Goal: Task Accomplishment & Management: Complete application form

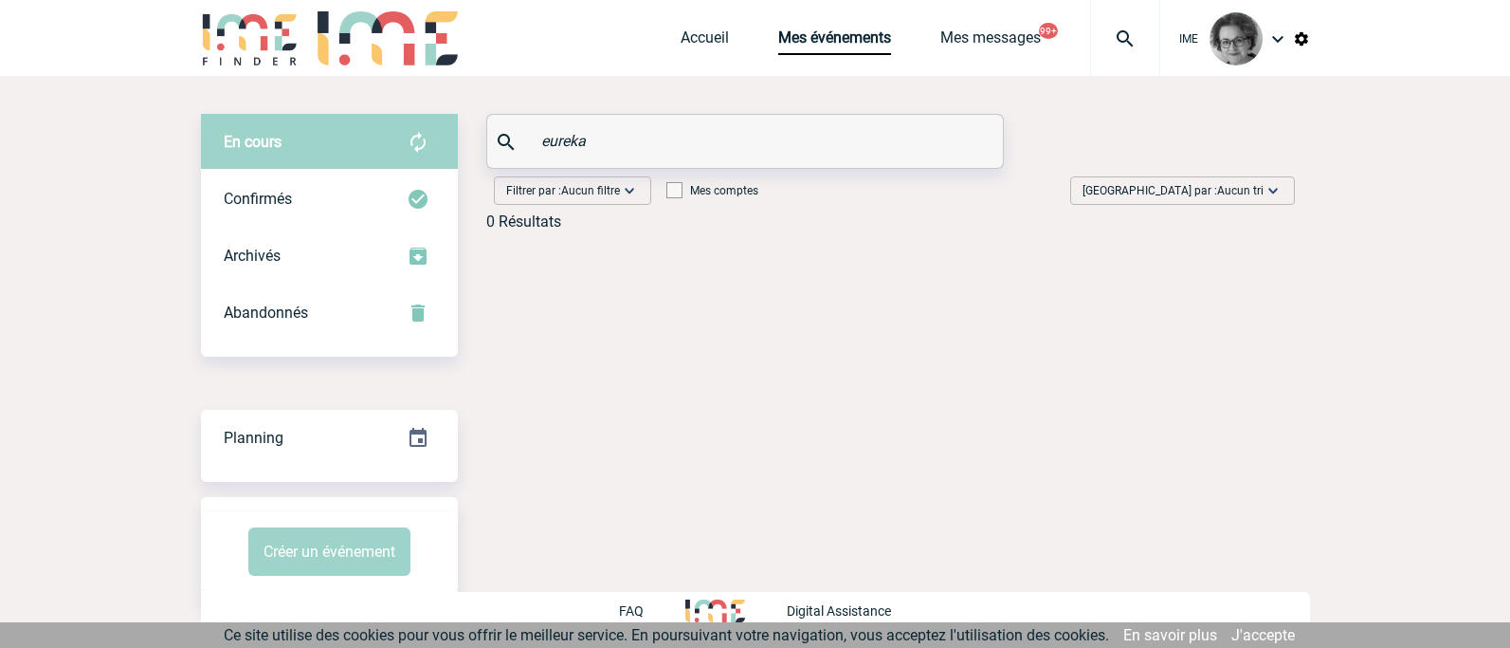
drag, startPoint x: 617, startPoint y: 143, endPoint x: 478, endPoint y: 134, distance: 139.7
click at [478, 134] on div "En cours En cours Confirmés Archivés Abandonnés En cours Confirmés Archivés Aba…" at bounding box center [755, 180] width 1109 height 132
type input "poyet"
click at [319, 303] on div "Abandonnés" at bounding box center [329, 312] width 257 height 57
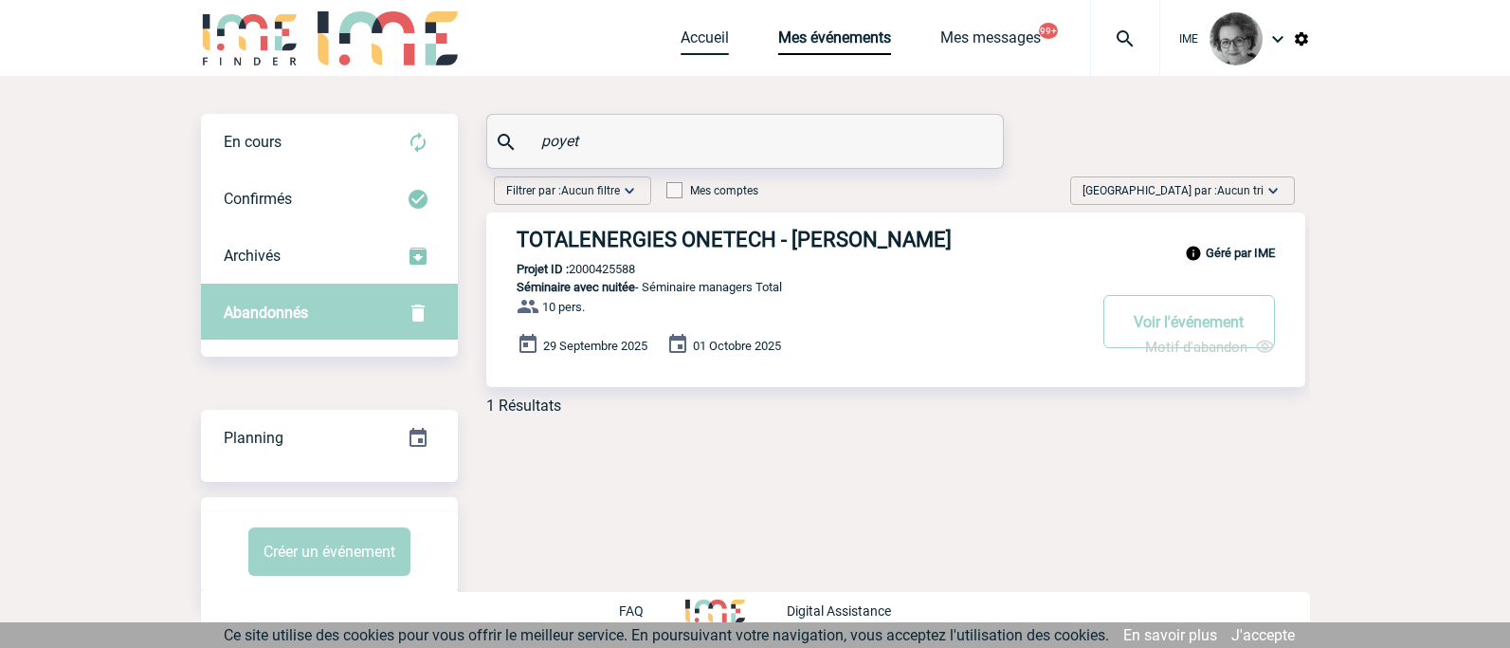
click at [700, 35] on link "Accueil" at bounding box center [705, 41] width 48 height 27
click at [712, 41] on link "Accueil" at bounding box center [705, 41] width 48 height 27
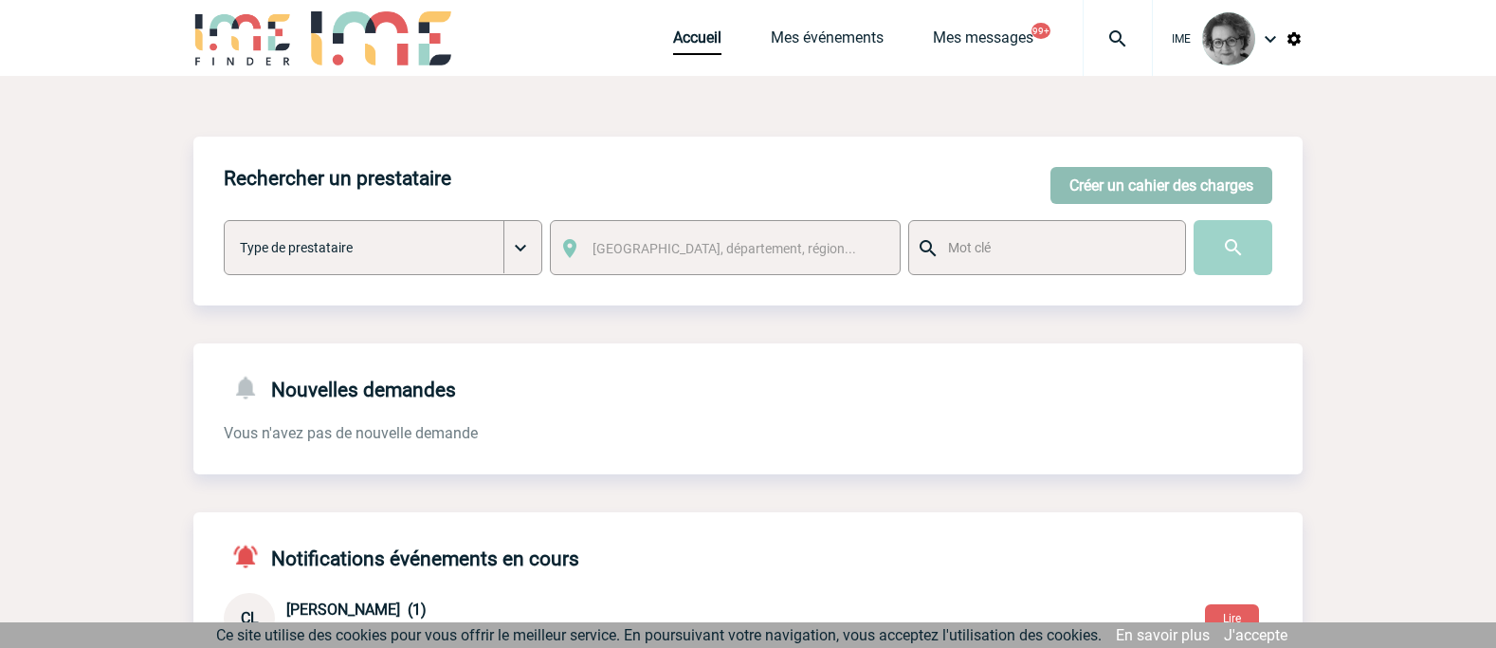
click at [1112, 195] on button "Créer un cahier des charges" at bounding box center [1162, 185] width 222 height 37
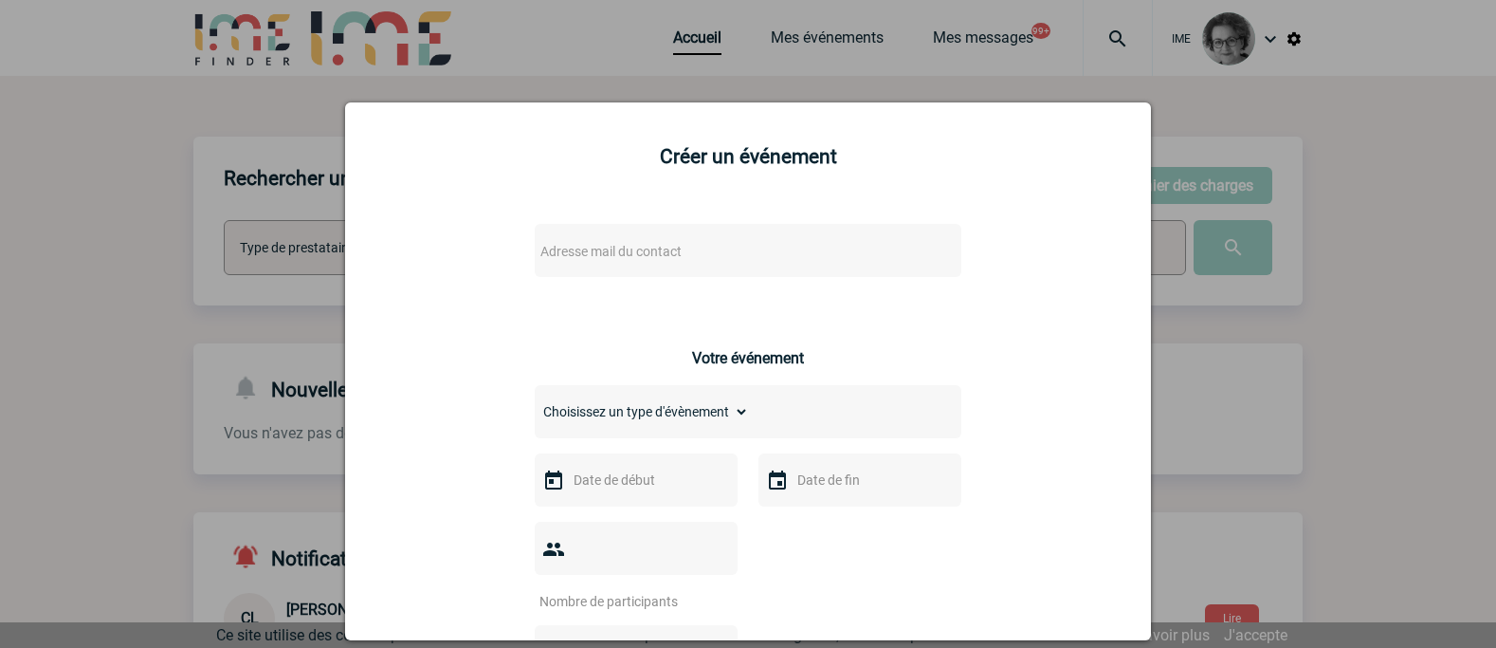
click at [773, 261] on span "Adresse mail du contact" at bounding box center [699, 251] width 332 height 27
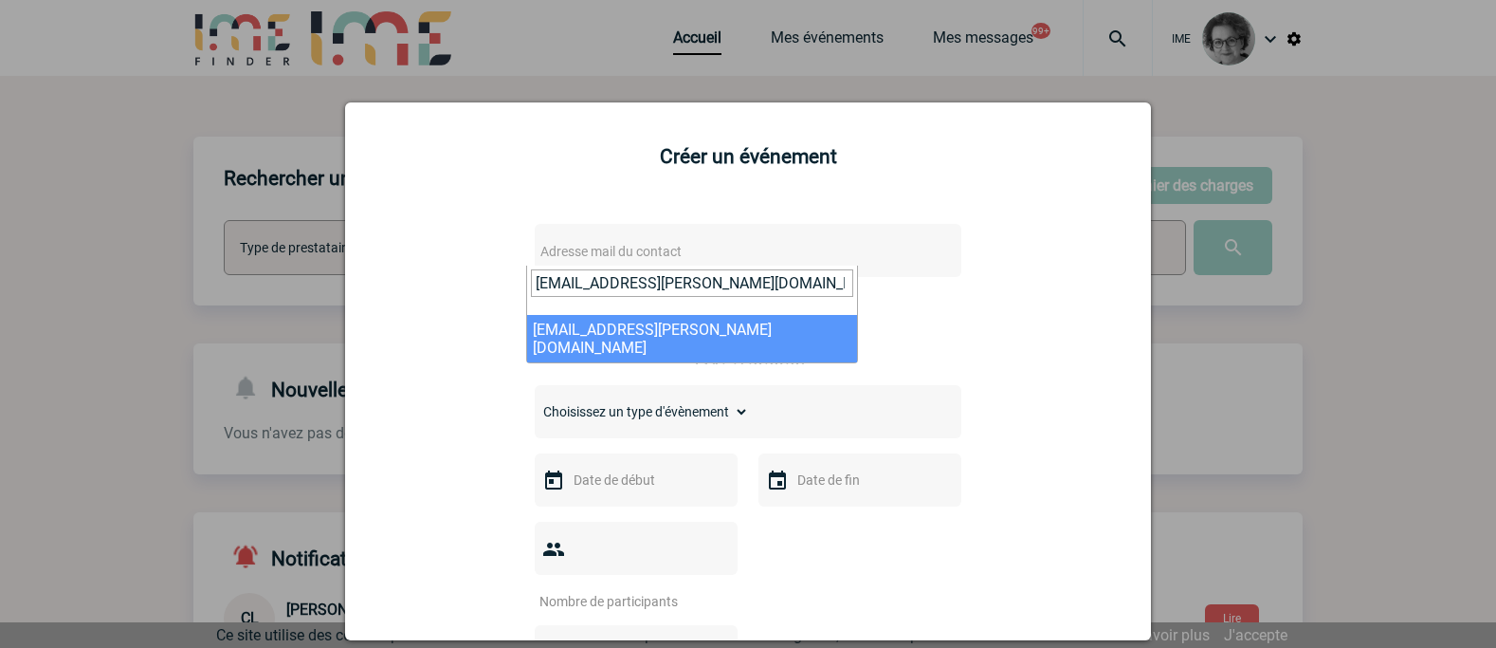
type input "[EMAIL_ADDRESS][PERSON_NAME][DOMAIN_NAME]"
select select "132974"
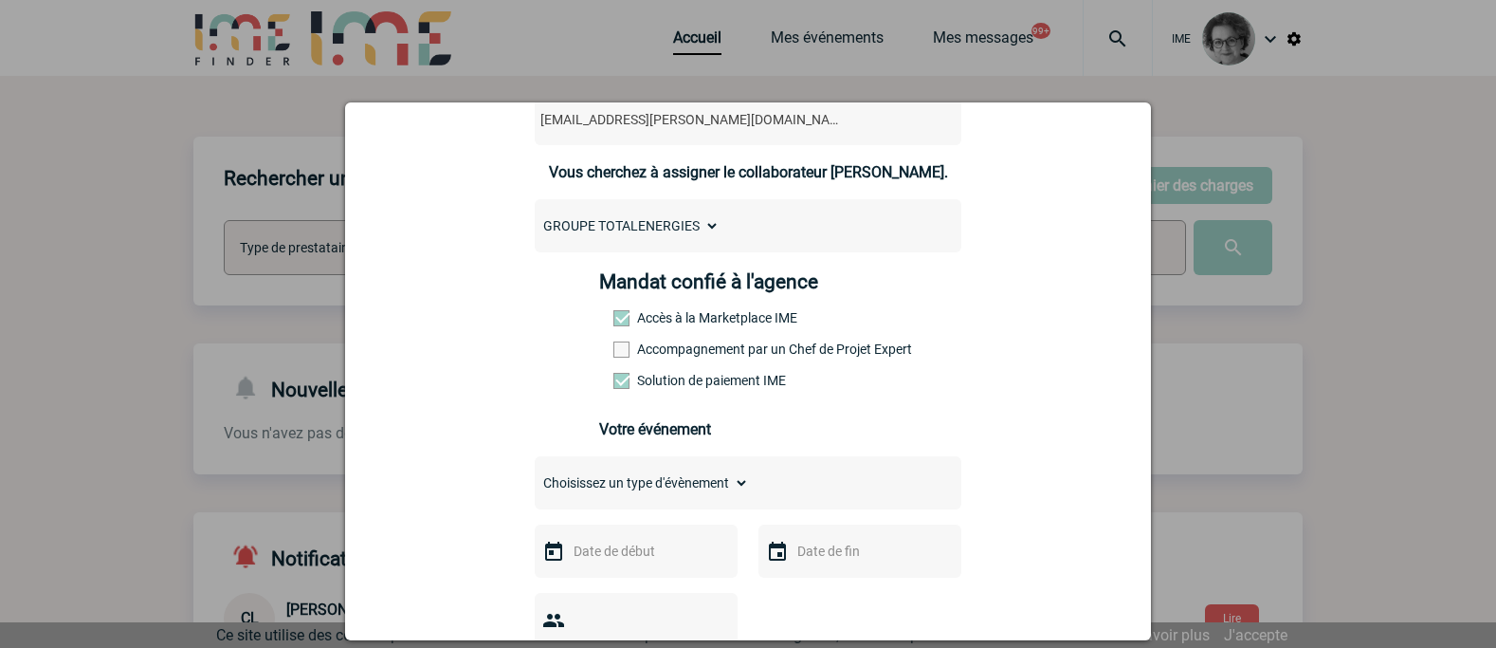
scroll to position [190, 0]
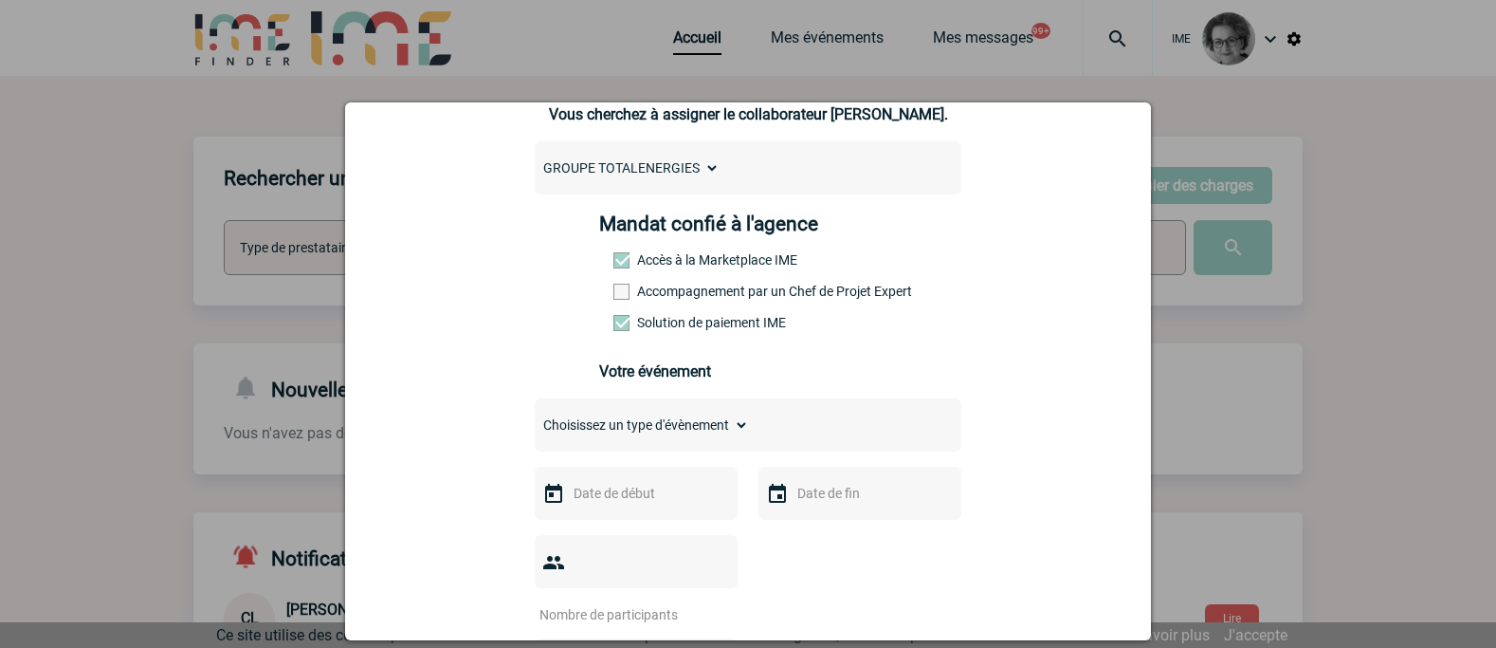
click at [697, 290] on label "Accompagnement par un Chef de Projet Expert" at bounding box center [654, 291] width 83 height 15
click at [0, 0] on input "Accompagnement par un Chef de Projet Expert" at bounding box center [0, 0] width 0 height 0
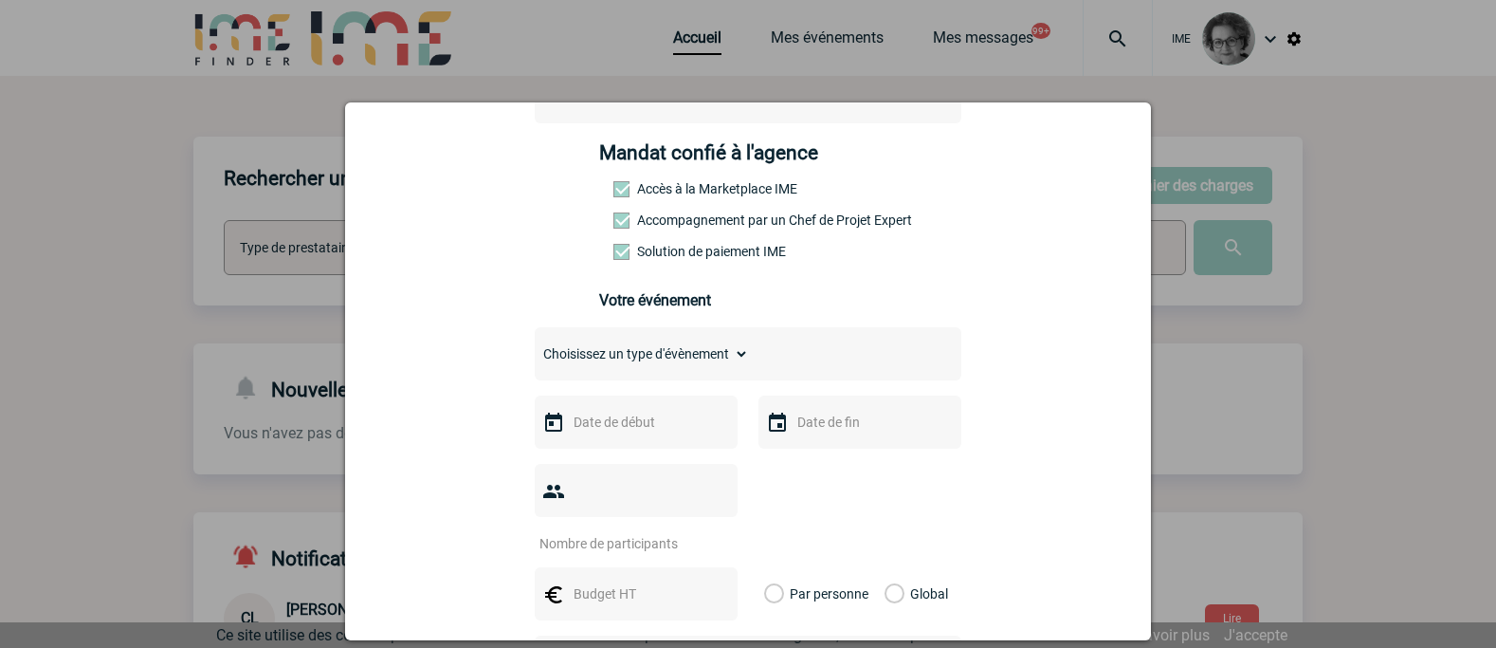
scroll to position [379, 0]
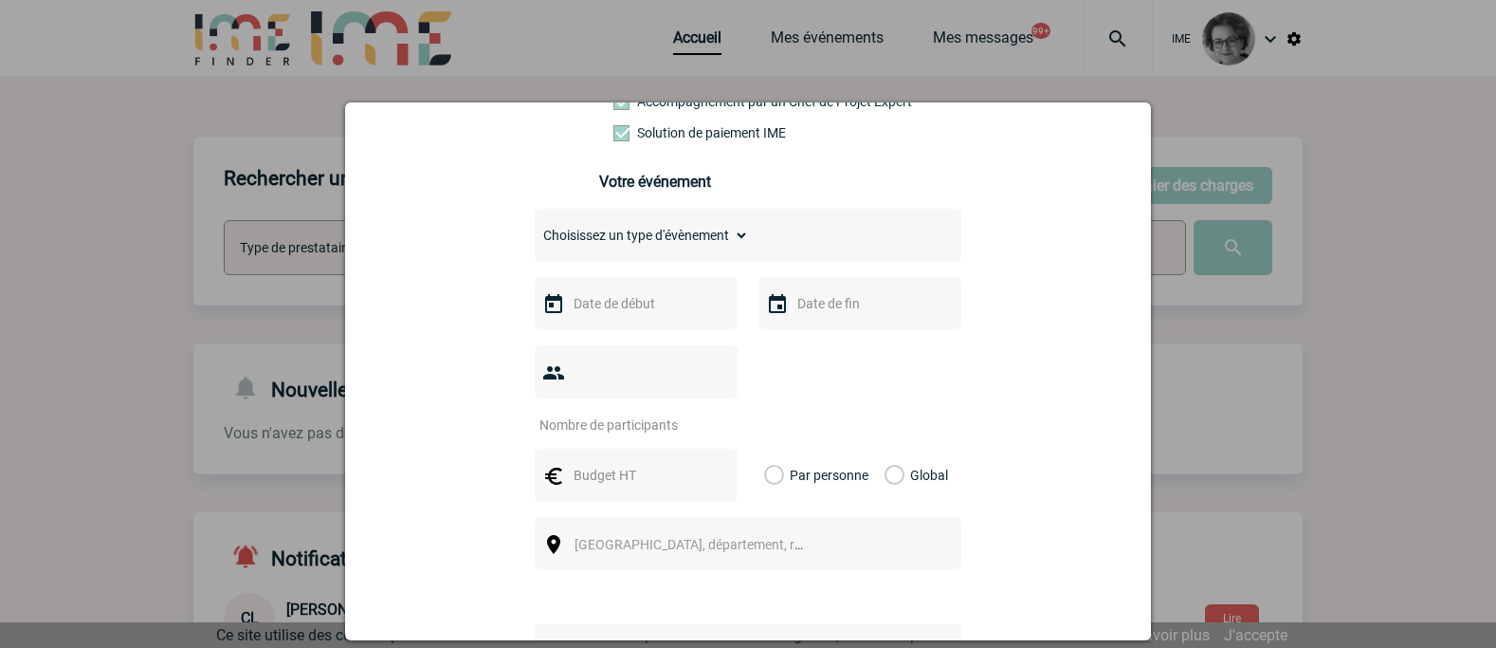
click at [684, 248] on select "Choisissez un type d'évènement Séminaire avec nuitée Séminaire sans nuitée Repa…" at bounding box center [642, 235] width 214 height 27
select select "2"
click at [535, 227] on select "Choisissez un type d'évènement Séminaire avec nuitée Séminaire sans nuitée Repa…" at bounding box center [642, 235] width 214 height 27
click at [642, 314] on input "text" at bounding box center [634, 303] width 131 height 25
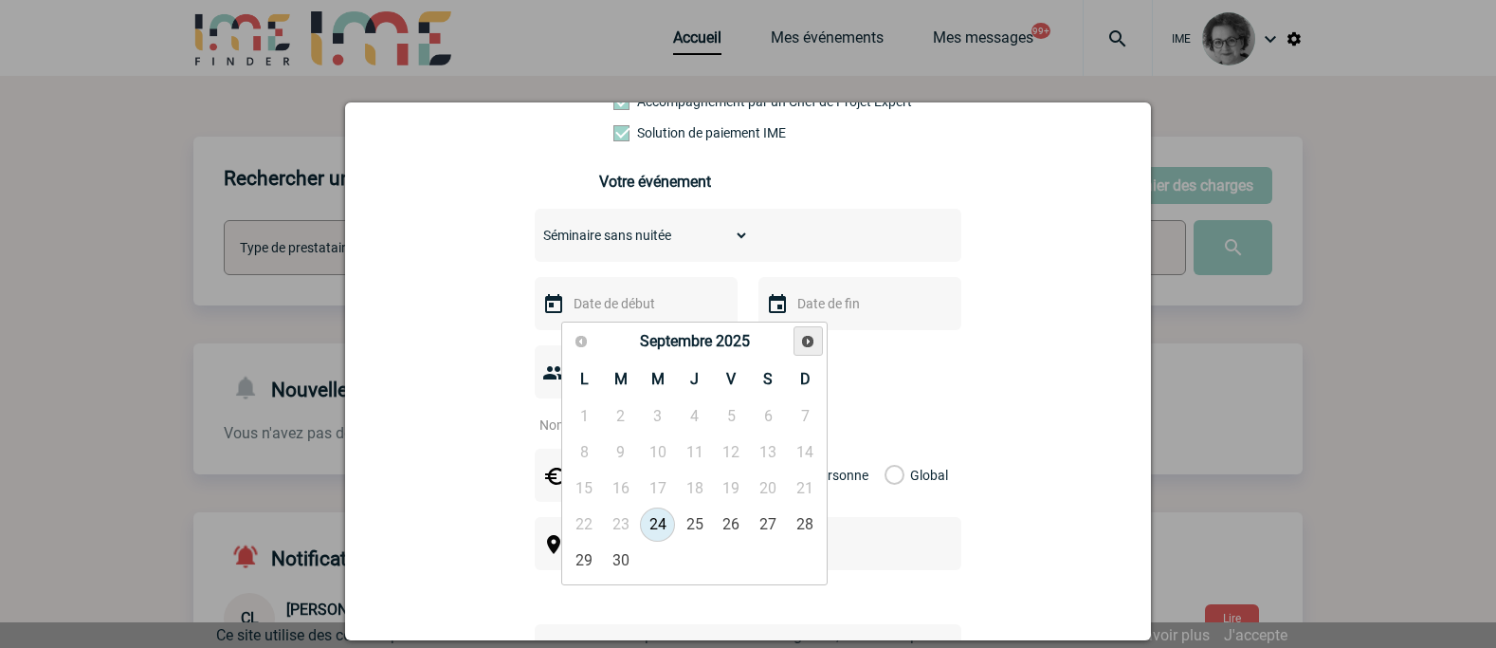
click at [814, 338] on span "Suivant" at bounding box center [807, 341] width 15 height 15
click at [695, 518] on link "20" at bounding box center [694, 524] width 35 height 34
type input "[DATE]"
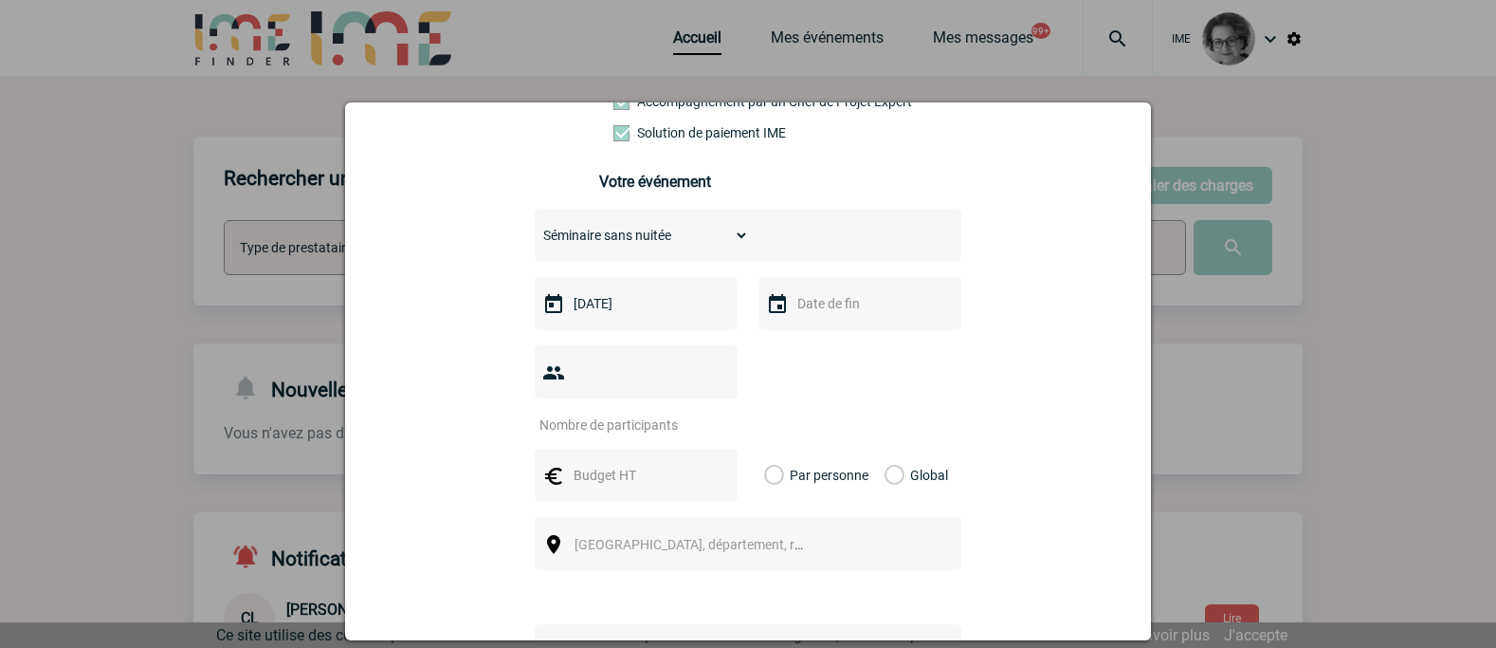
click at [632, 412] on input "number" at bounding box center [624, 424] width 178 height 25
type input "80"
click at [613, 463] on input "text" at bounding box center [634, 475] width 131 height 25
type input "10000"
click at [887, 448] on label "Global" at bounding box center [891, 474] width 12 height 53
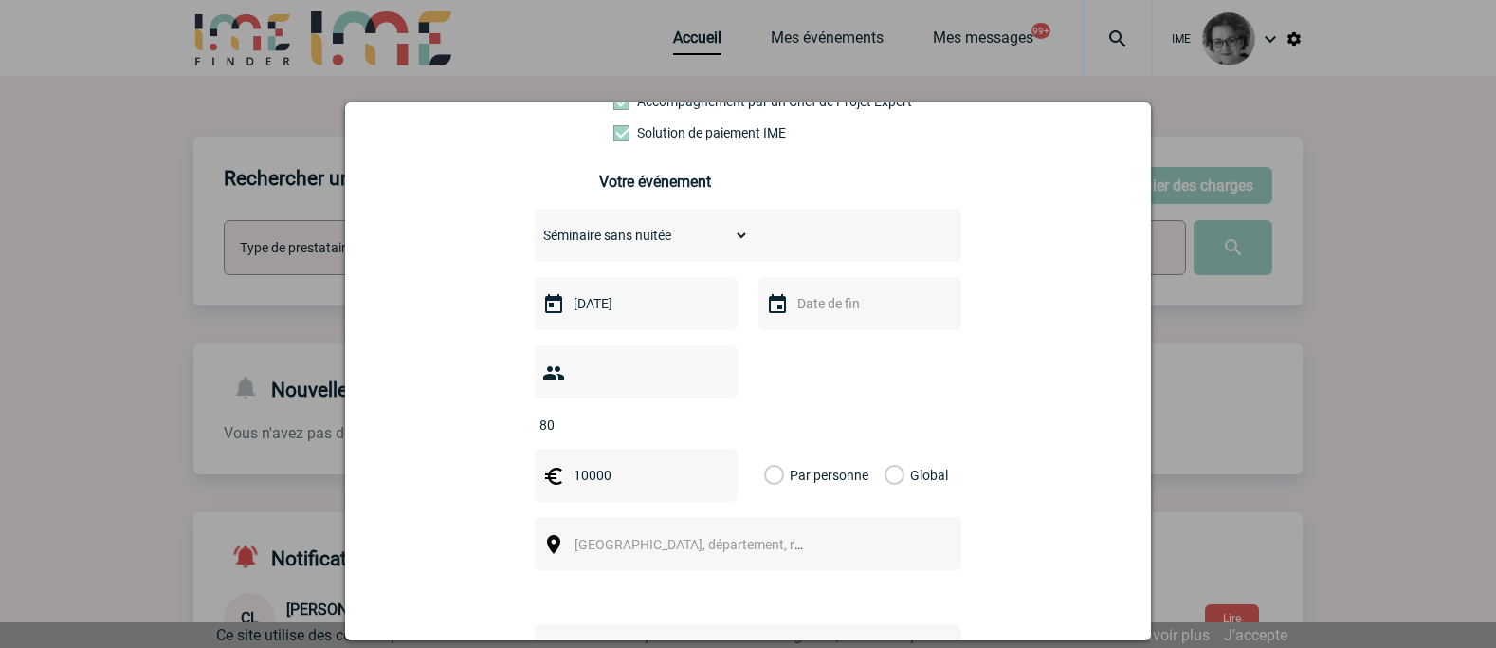
click at [0, 0] on input "Global" at bounding box center [0, 0] width 0 height 0
click at [802, 531] on span "[GEOGRAPHIC_DATA], département, région..." at bounding box center [697, 544] width 261 height 27
type input "p"
type input "a"
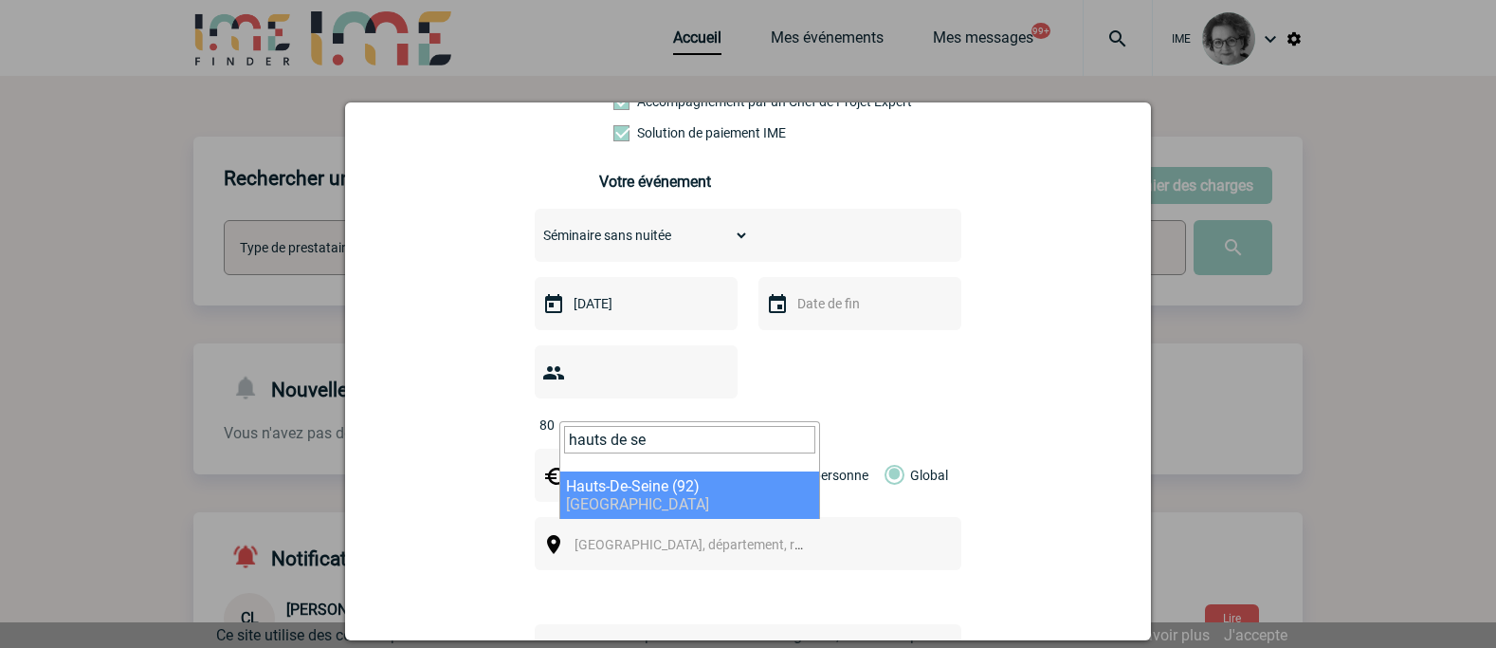
type input "hauts de se"
select select "25"
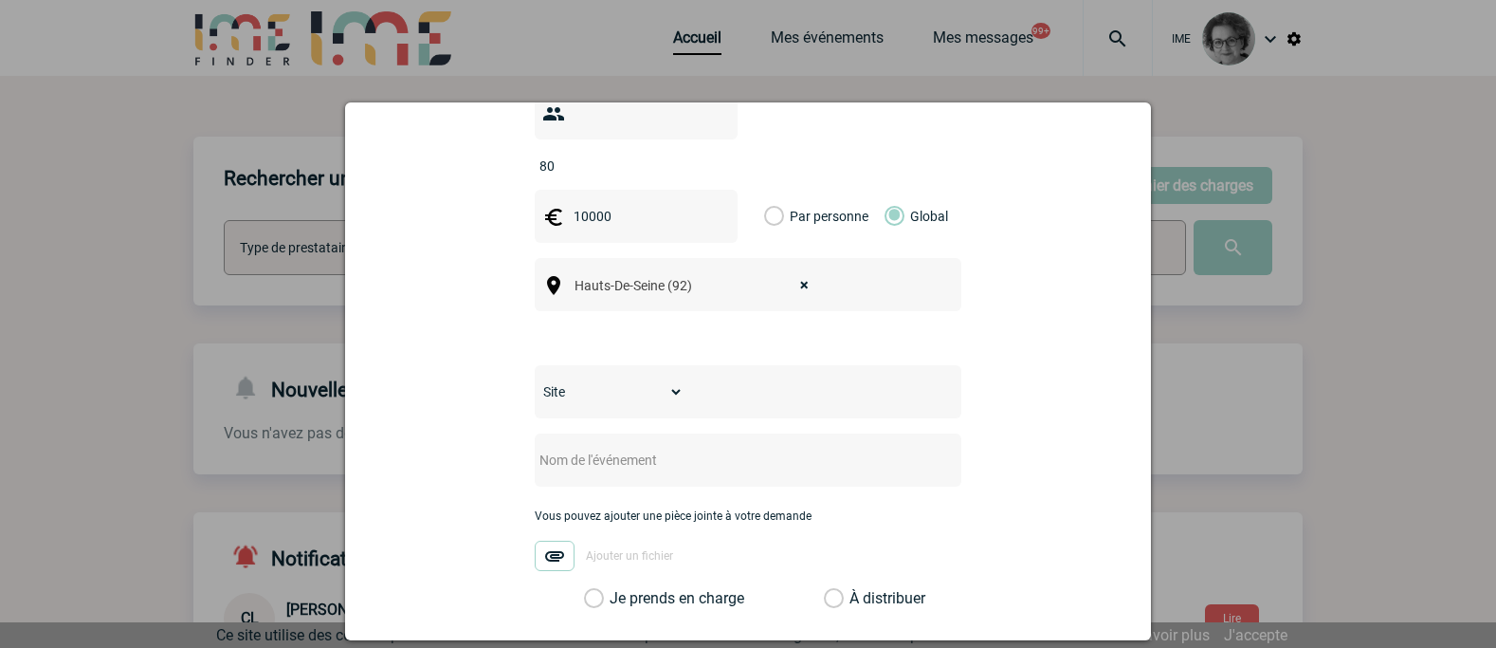
scroll to position [664, 0]
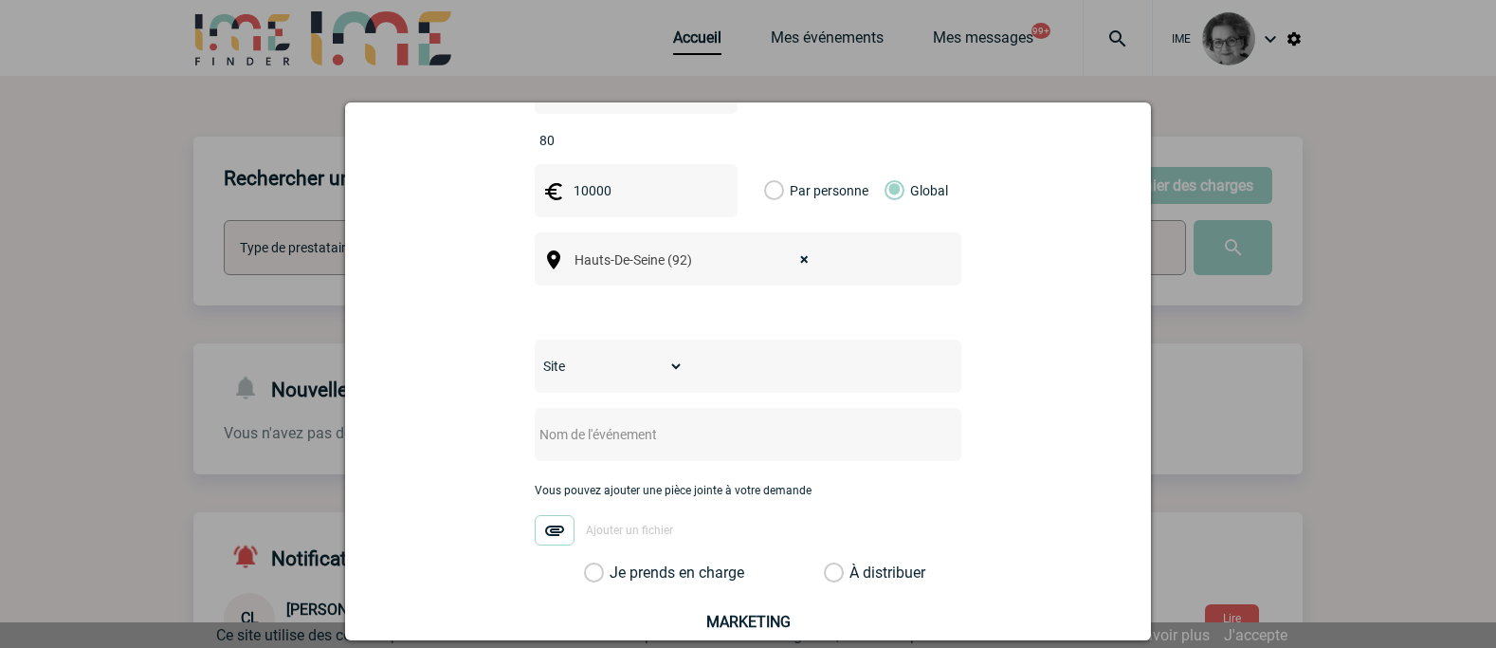
click at [668, 353] on select "Site TOTALENERGIES EP" at bounding box center [609, 366] width 149 height 27
select select "57"
click at [535, 353] on select "Site TOTALENERGIES EP" at bounding box center [609, 366] width 149 height 27
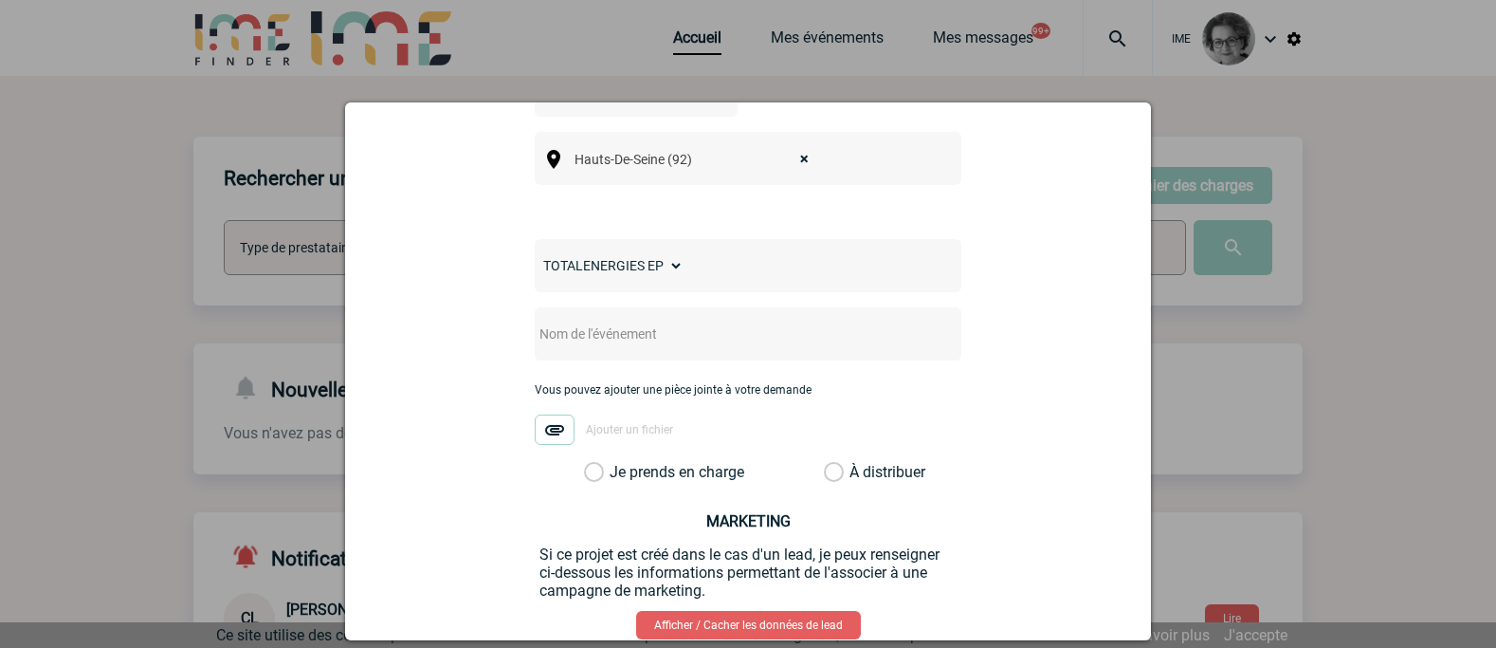
scroll to position [852, 0]
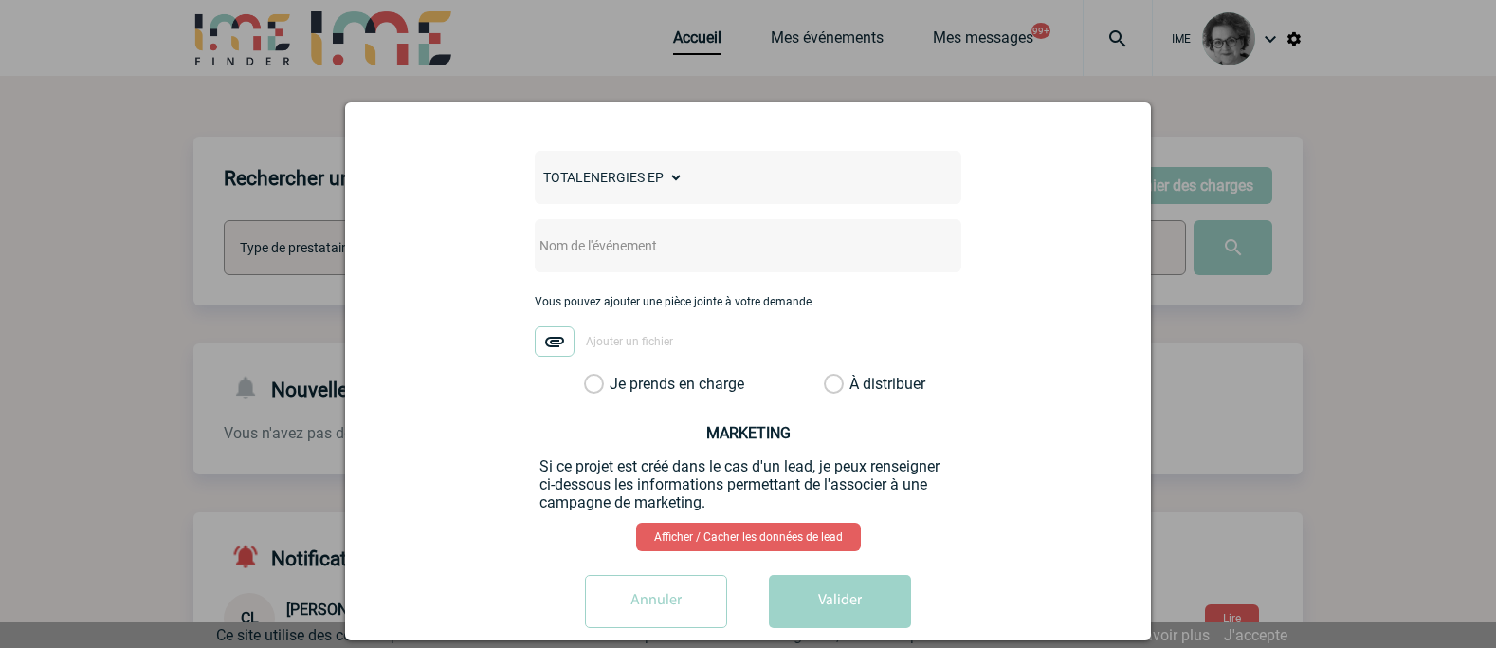
click at [648, 233] on input "text" at bounding box center [723, 245] width 376 height 25
click at [620, 234] on div "[GEOGRAPHIC_DATA]" at bounding box center [748, 245] width 427 height 53
click at [620, 233] on input "[GEOGRAPHIC_DATA]" at bounding box center [723, 245] width 376 height 25
paste input "TOTALENERGIES Exploration & Production"
type input "Réunion TOTALENERGIES Exploration & Production"
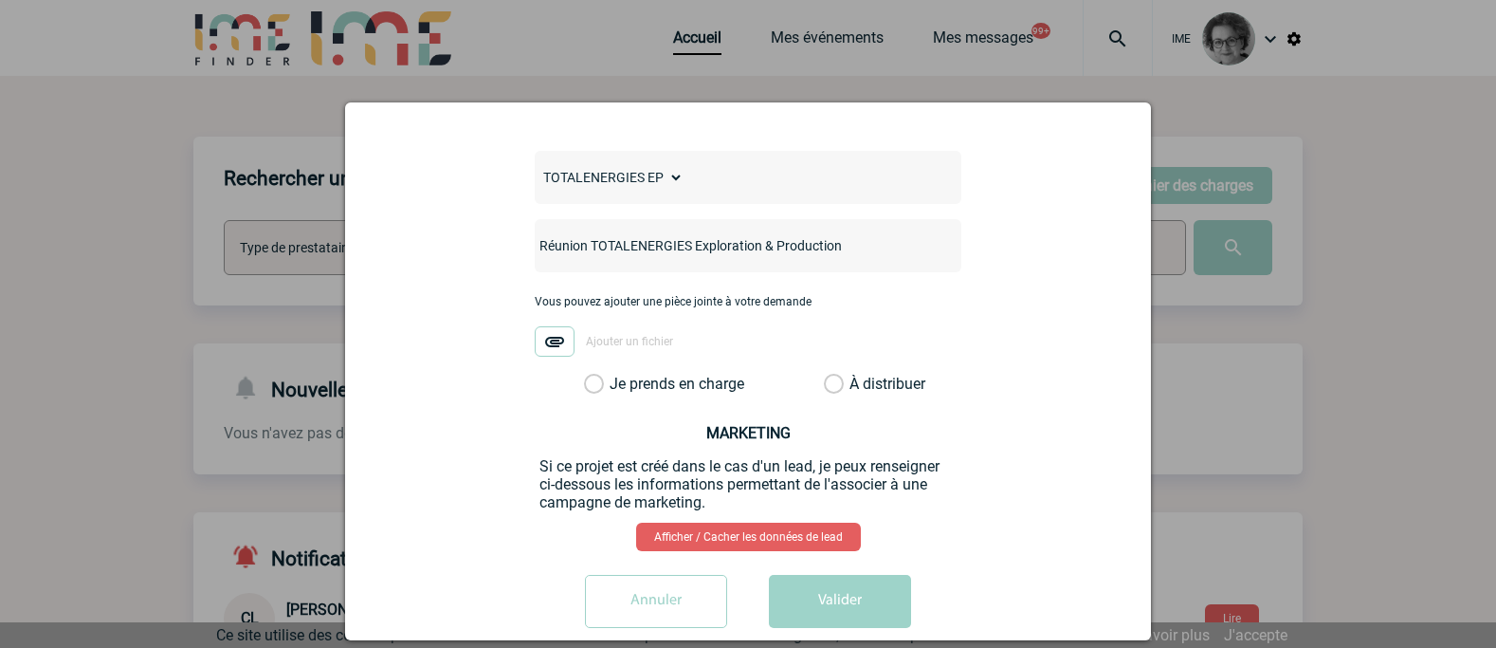
click at [616, 375] on label "Je prends en charge" at bounding box center [600, 384] width 32 height 19
click at [0, 0] on input "Je prends en charge" at bounding box center [0, 0] width 0 height 0
click at [835, 575] on button "Valider" at bounding box center [840, 601] width 142 height 53
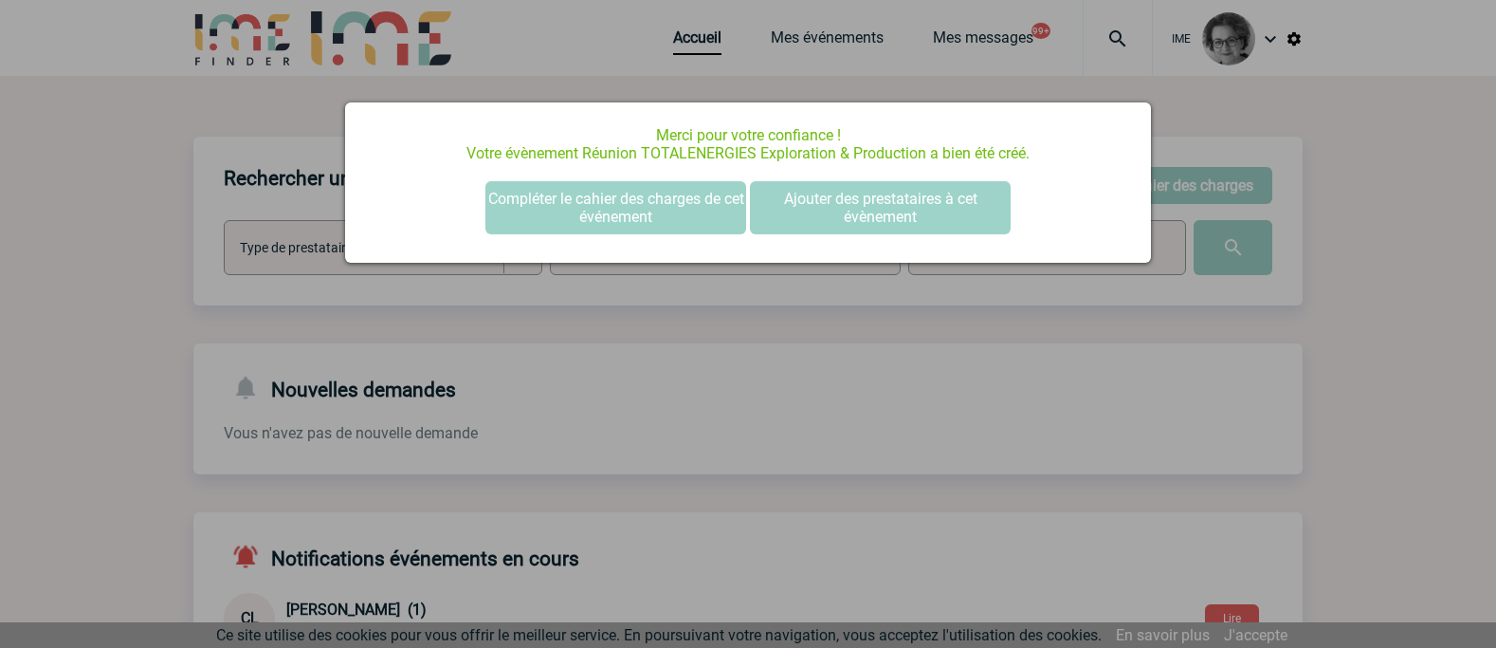
scroll to position [0, 0]
click at [914, 198] on button "Ajouter des prestataires à cet évènement" at bounding box center [880, 207] width 261 height 53
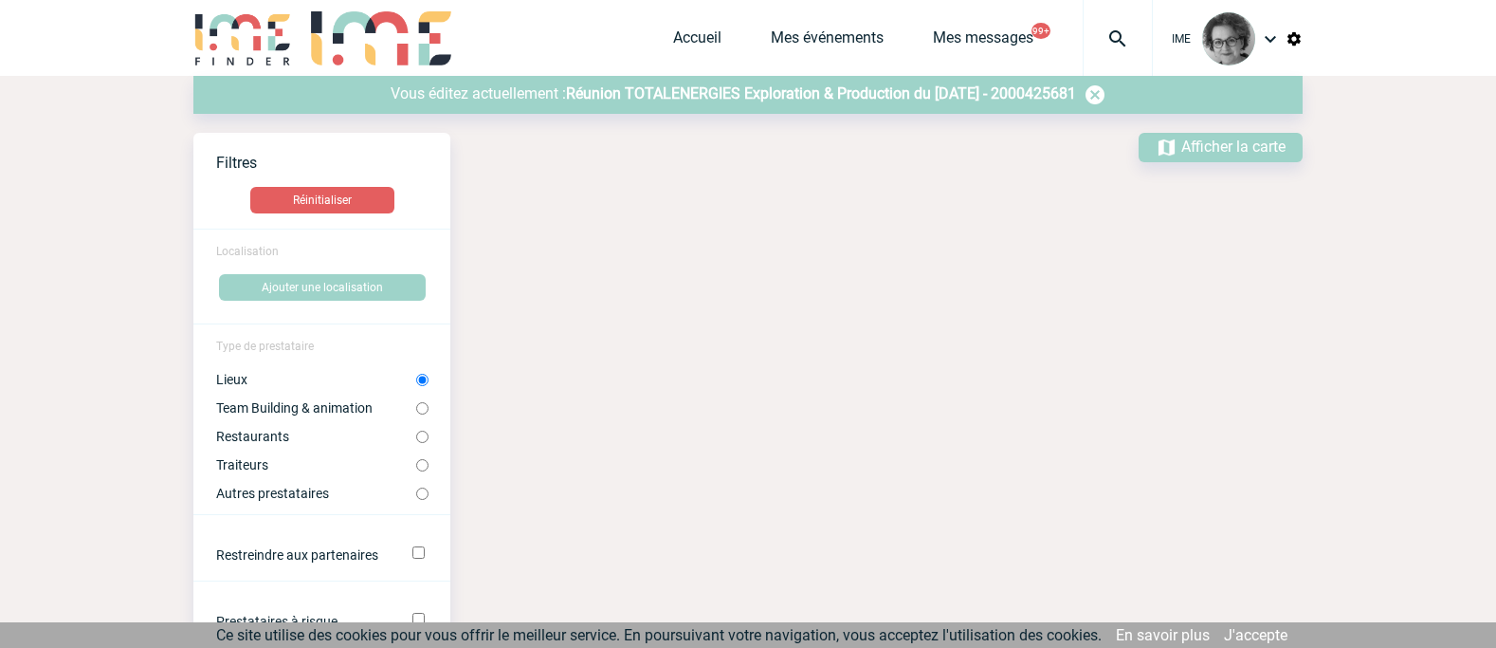
click at [797, 94] on span "Réunion TOTALENERGIES Exploration & Production du [DATE] - 2000425681" at bounding box center [821, 93] width 510 height 18
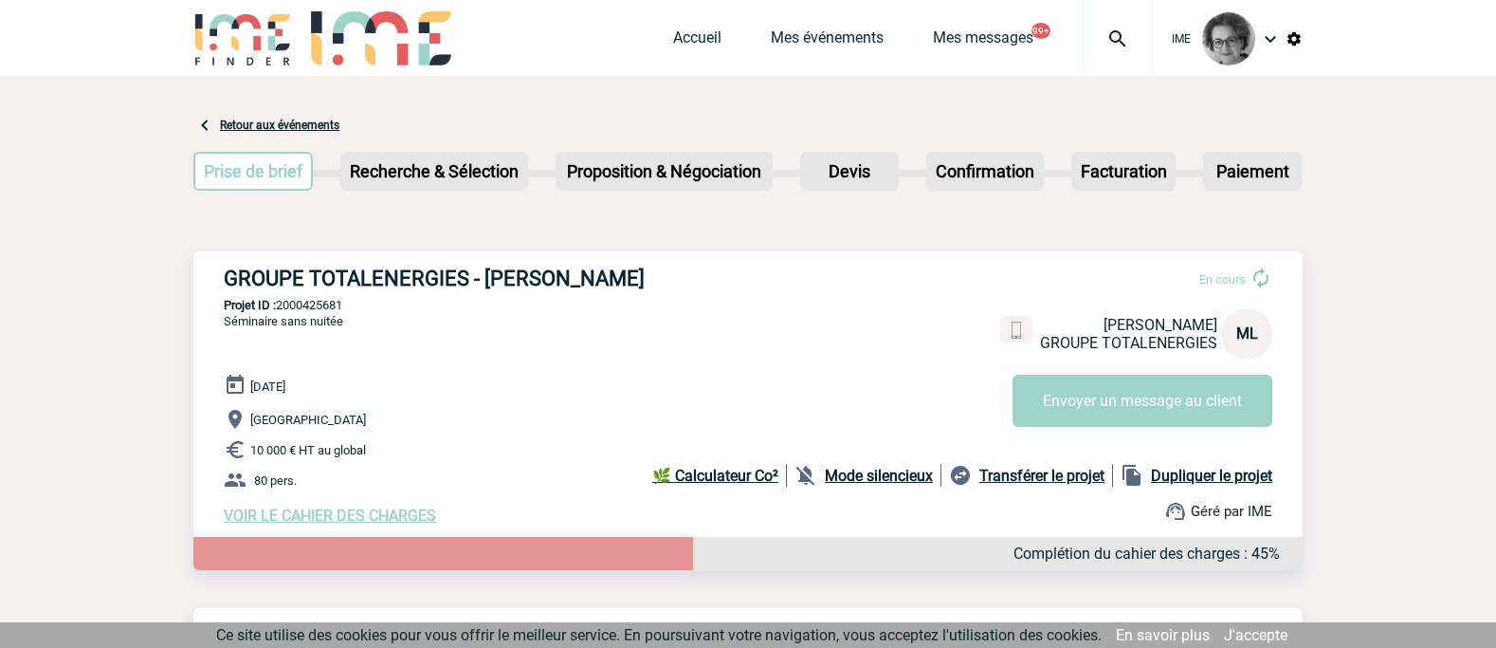
drag, startPoint x: 221, startPoint y: 279, endPoint x: 664, endPoint y: 281, distance: 442.8
click at [664, 281] on div "GROUPE TOTALENERGIES - Matthieu LABAUME En cours Matthieu LABAUME GROUPE TOTALE…" at bounding box center [747, 395] width 1109 height 288
copy h3 "GROUPE TOTALENERGIES - Matthieu LABAUME"
click at [480, 426] on p "Hauts-De-Seine" at bounding box center [763, 419] width 1079 height 23
drag, startPoint x: 348, startPoint y: 304, endPoint x: 280, endPoint y: 303, distance: 68.3
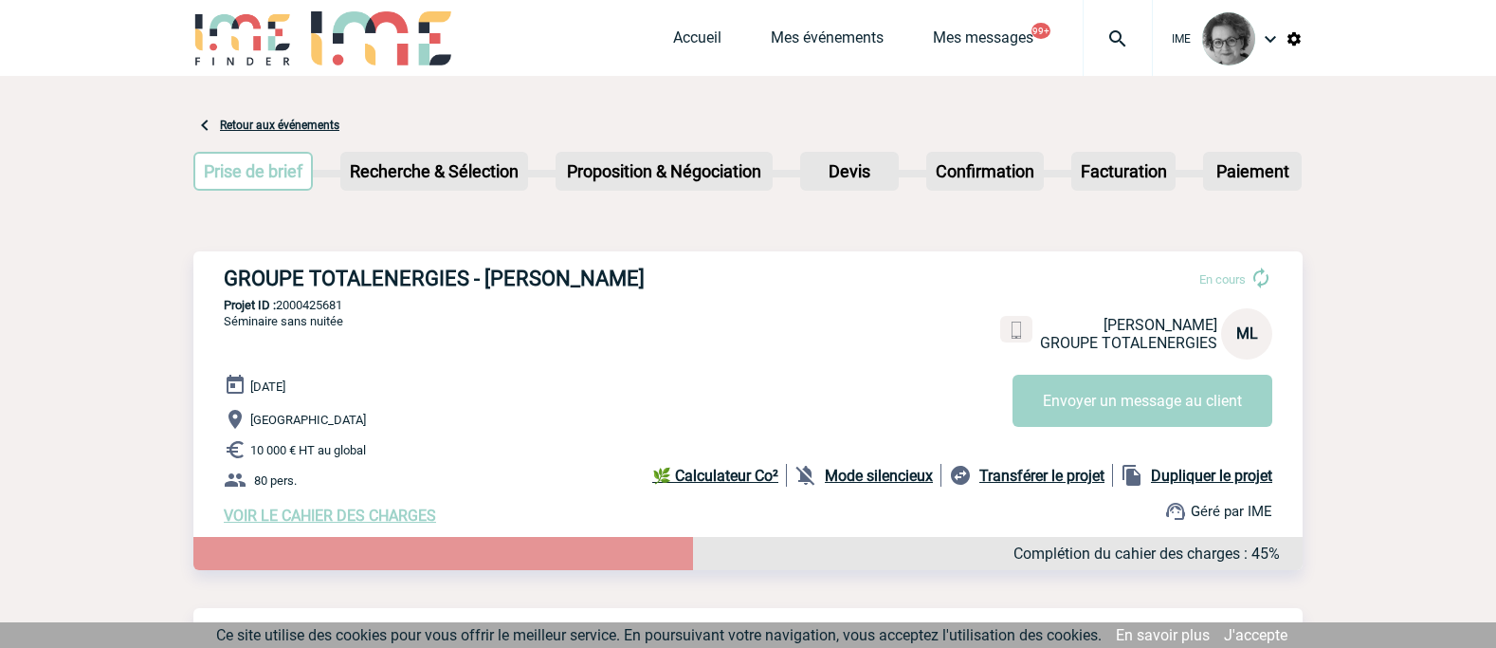
click at [280, 303] on p "Projet ID : 2000425681" at bounding box center [747, 305] width 1109 height 14
copy p "2000425681"
